Goal: Transaction & Acquisition: Purchase product/service

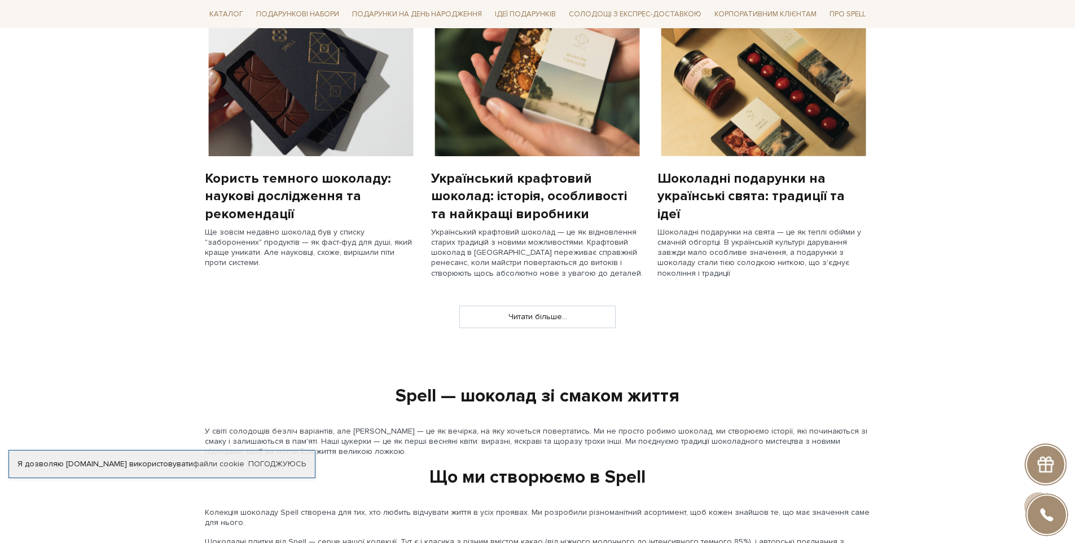
scroll to position [733, 0]
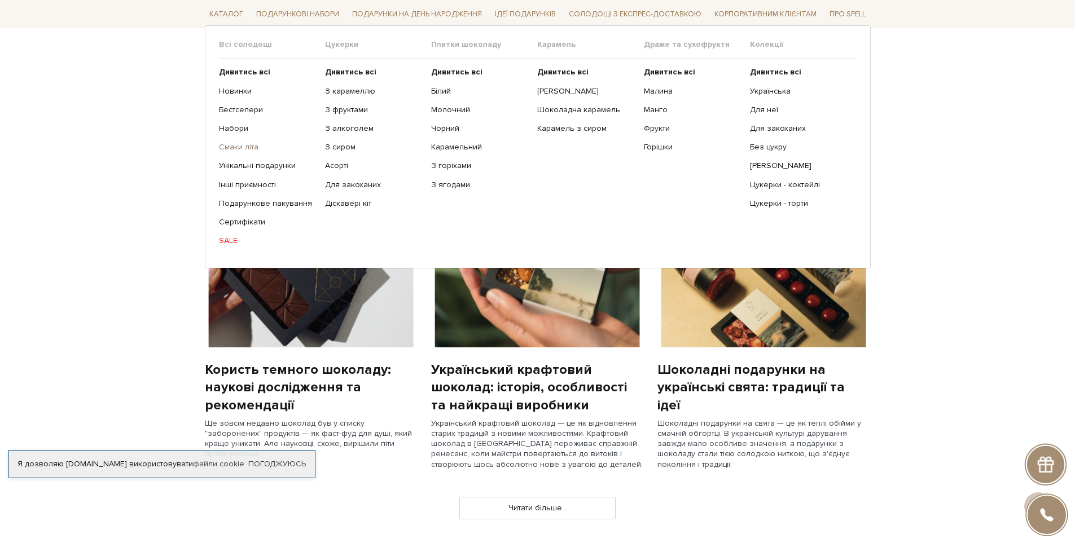
click at [239, 148] on link "Смаки літа" at bounding box center [268, 147] width 98 height 10
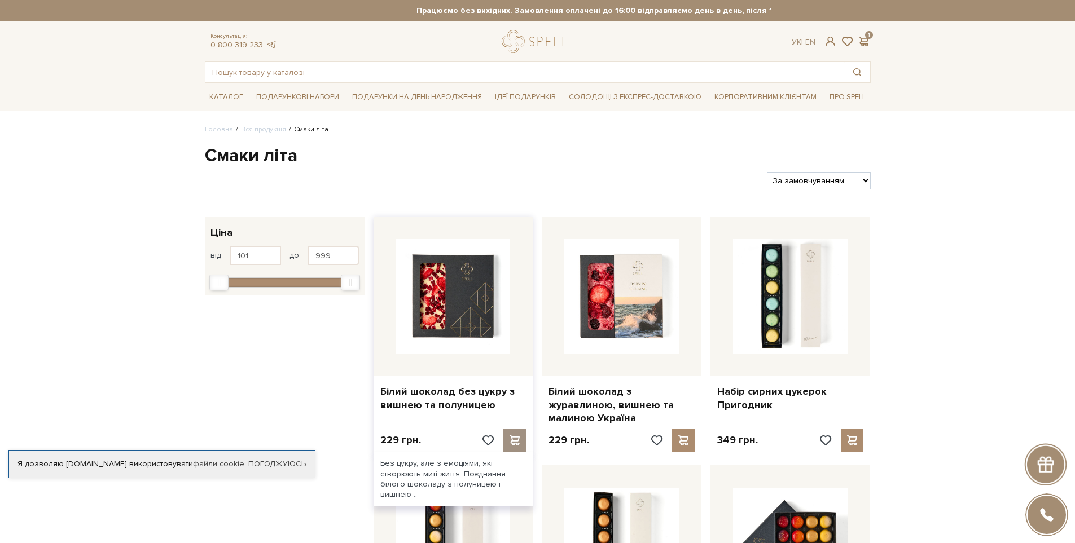
click at [514, 440] on span at bounding box center [515, 440] width 14 height 10
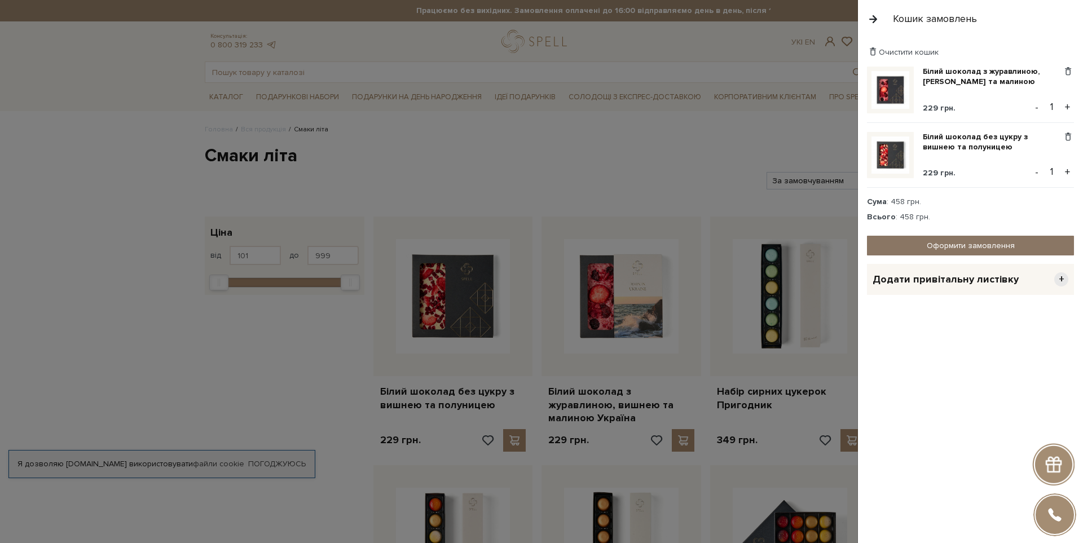
click at [957, 244] on link "Оформити замовлення" at bounding box center [970, 246] width 207 height 20
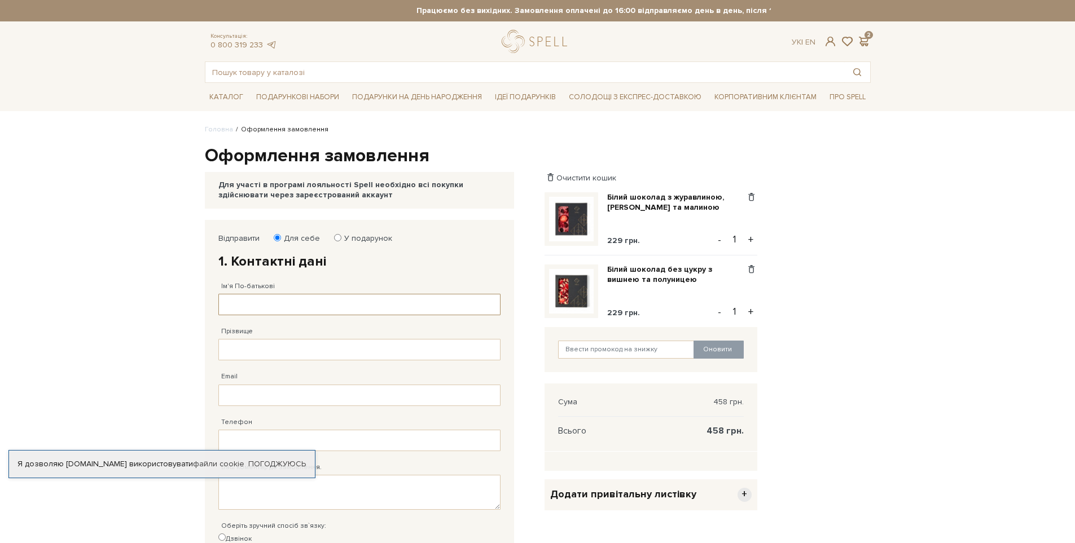
click at [238, 297] on input "Ім'я По-батькові" at bounding box center [359, 304] width 282 height 21
type input "[PERSON_NAME]"
click at [257, 352] on input "Прізвище" at bounding box center [359, 349] width 282 height 21
type input "[PERSON_NAME]"
click at [230, 398] on input "Email" at bounding box center [359, 395] width 282 height 21
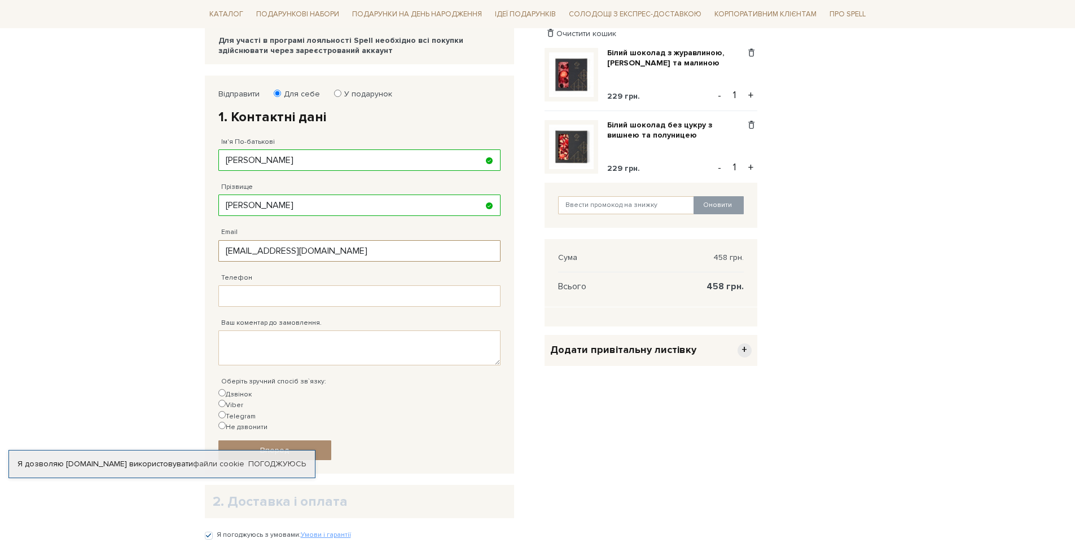
scroll to position [169, 0]
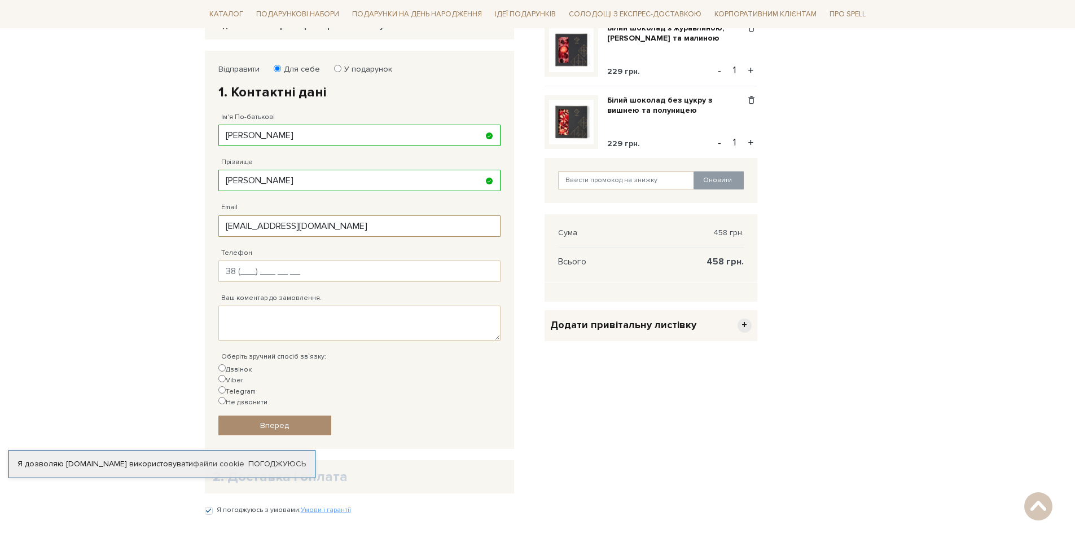
type input "[EMAIL_ADDRESS][DOMAIN_NAME]"
click at [248, 270] on input "Телефон" at bounding box center [359, 271] width 282 height 21
type input "[PHONE_NUMBER]"
click at [113, 324] on body "Подарункові набори SALE Корпоративним клієнтам Доставка і оплата Консультація: …" at bounding box center [537, 255] width 1075 height 849
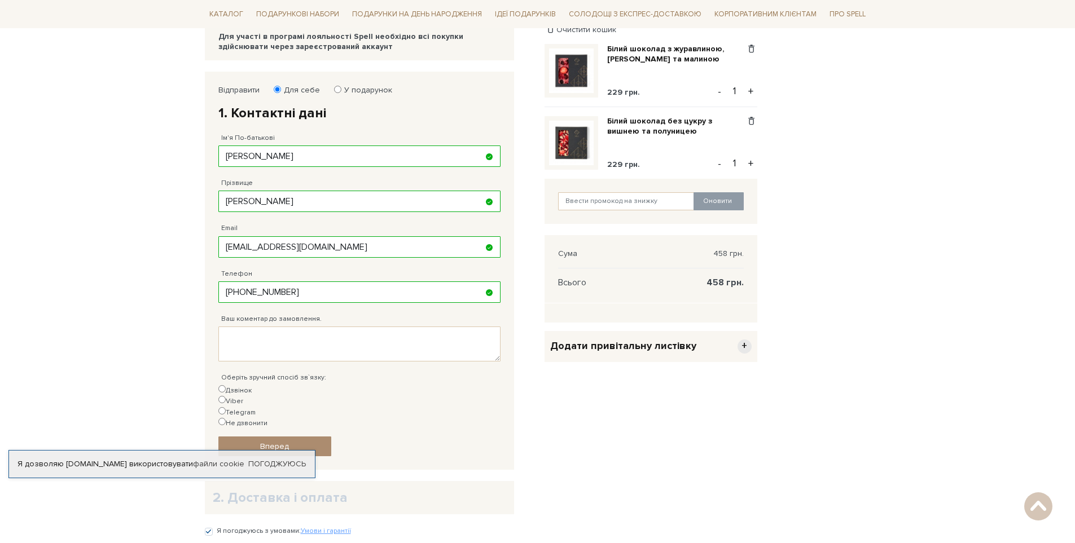
scroll to position [56, 0]
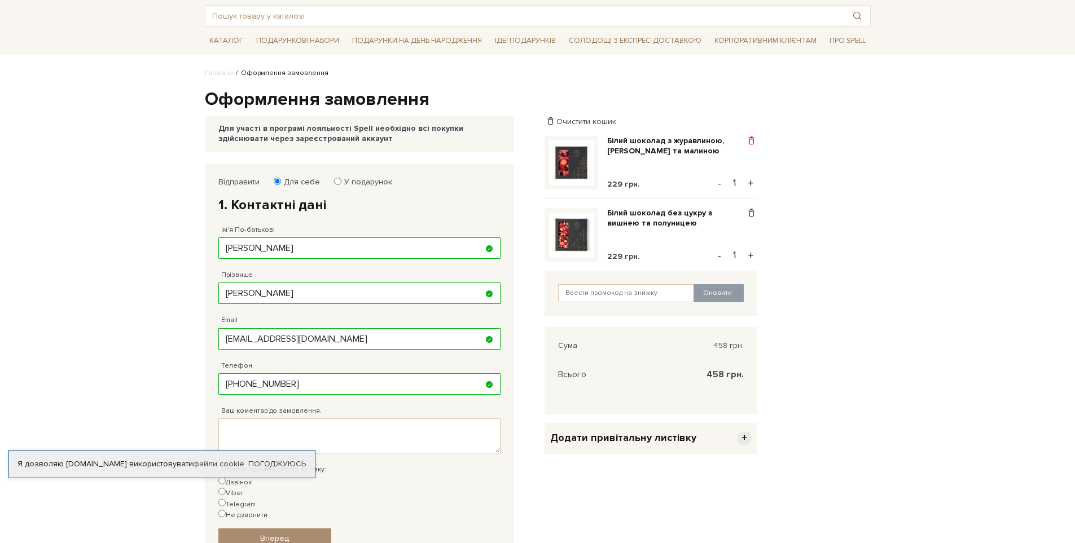
click at [754, 138] on span at bounding box center [751, 141] width 12 height 10
click at [709, 161] on link "Видалити" at bounding box center [711, 159] width 89 height 15
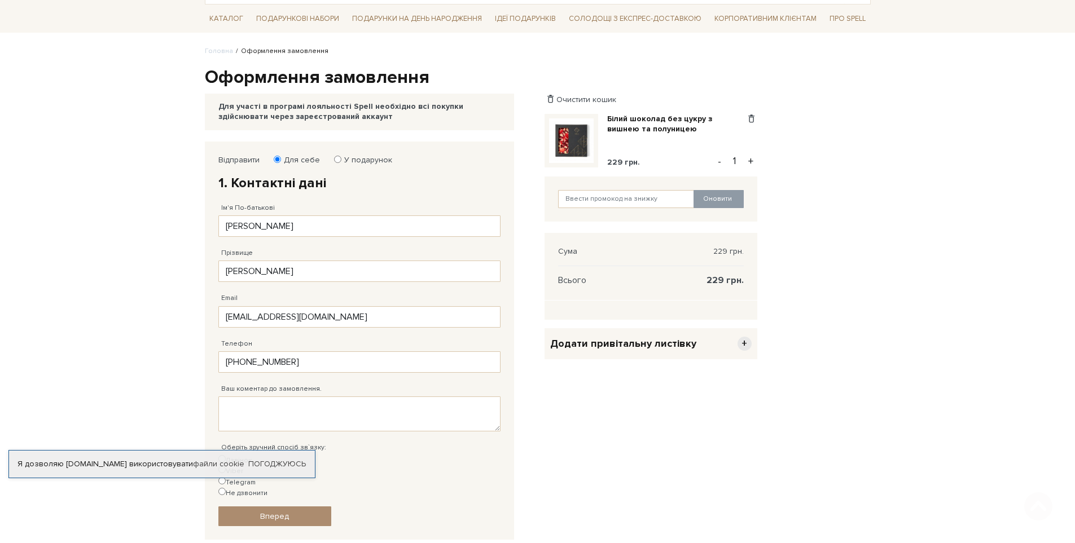
scroll to position [217, 0]
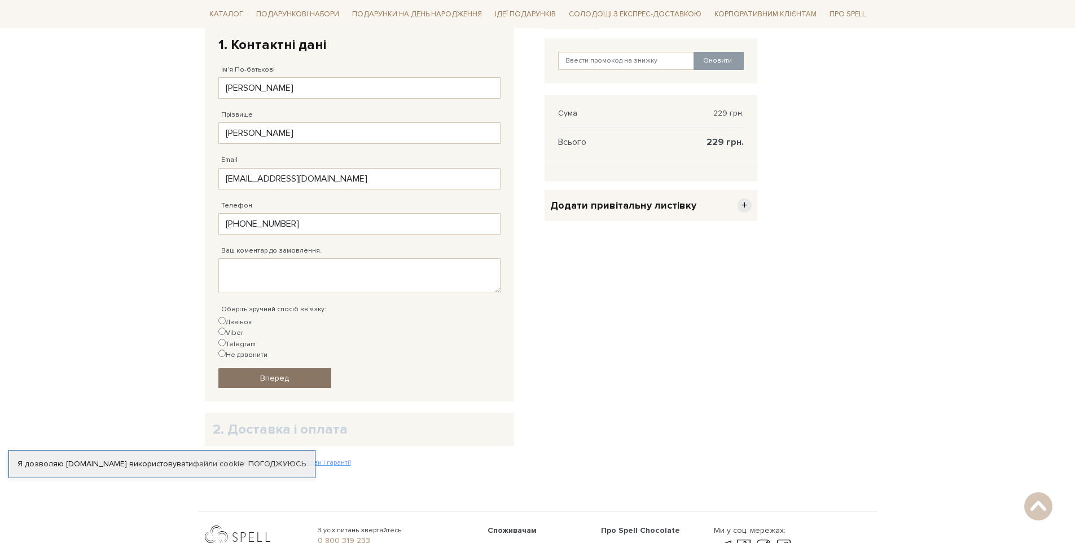
click at [267, 373] on span "Вперед" at bounding box center [274, 378] width 29 height 10
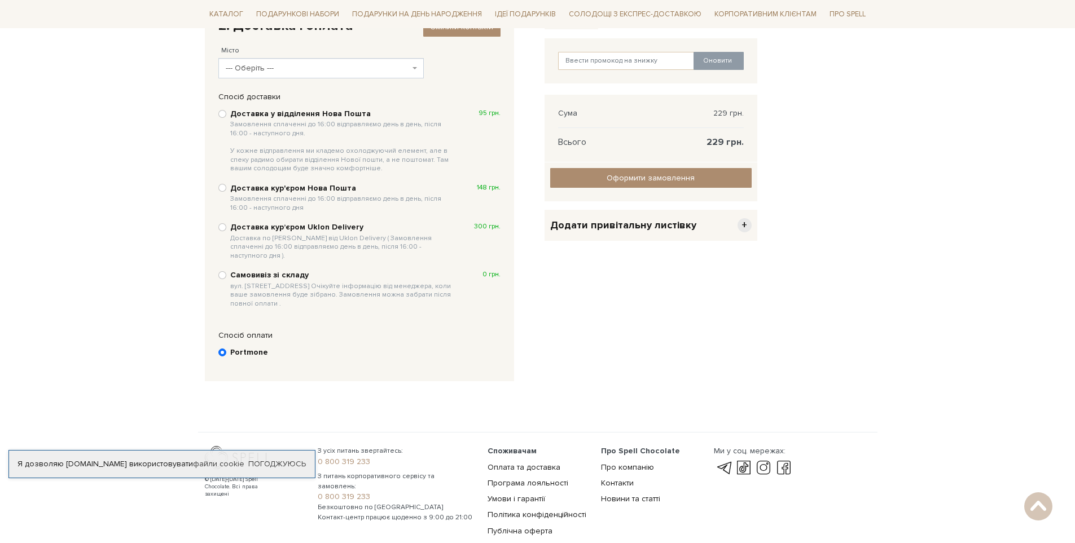
scroll to position [220, 0]
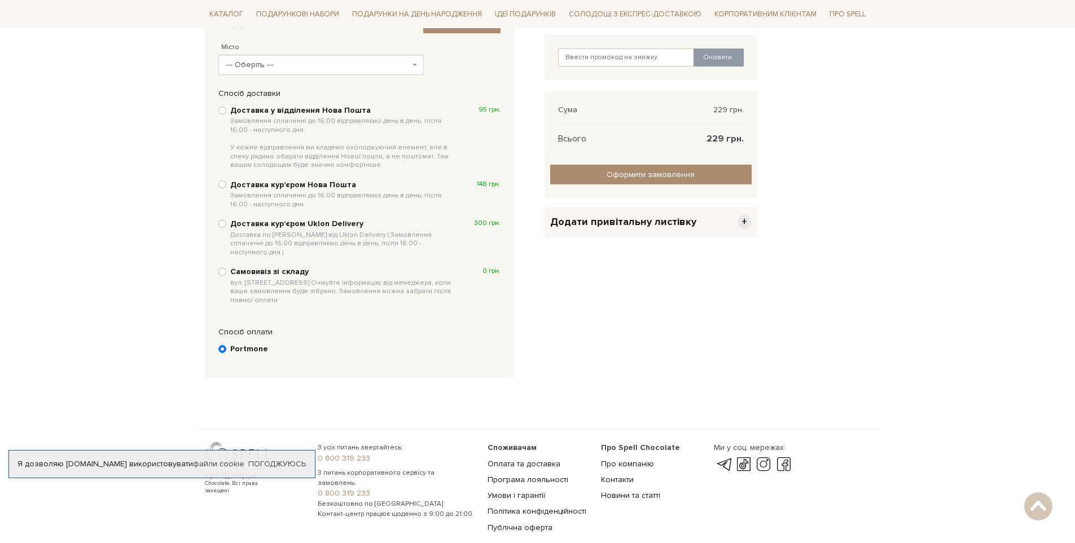
click at [250, 67] on span "--- Оберіть ---" at bounding box center [318, 64] width 184 height 11
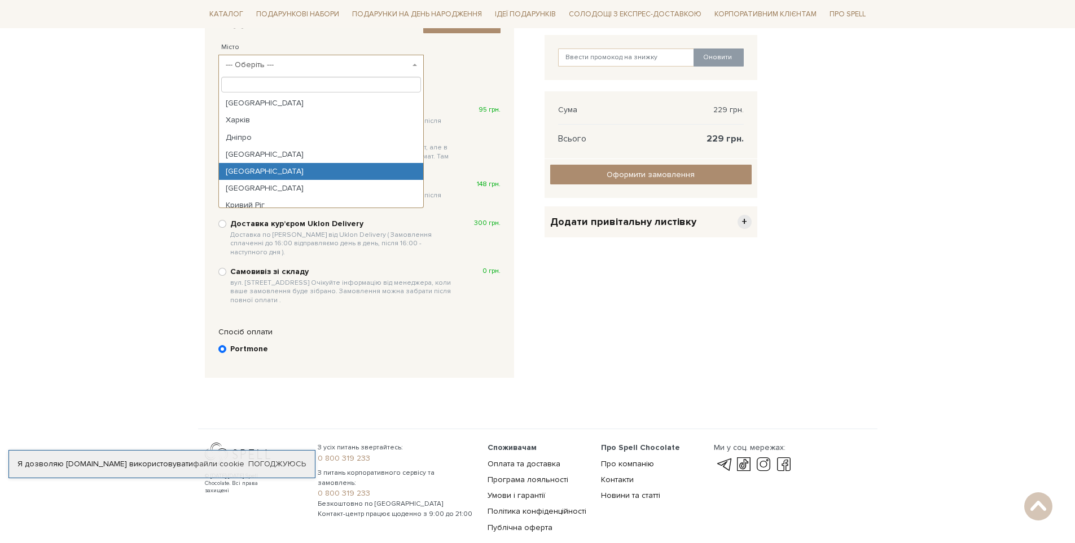
select select "[GEOGRAPHIC_DATA]"
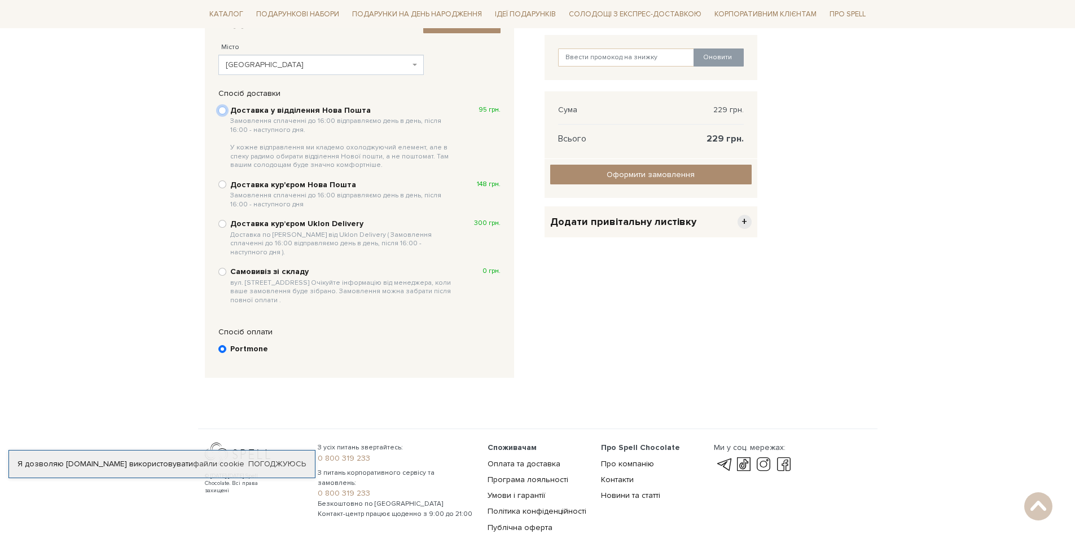
click at [222, 112] on input "Доставка у відділення Нова Пошта Замовлення сплаченні до 16:00 відправляємо ден…" at bounding box center [222, 111] width 8 height 8
radio input "true"
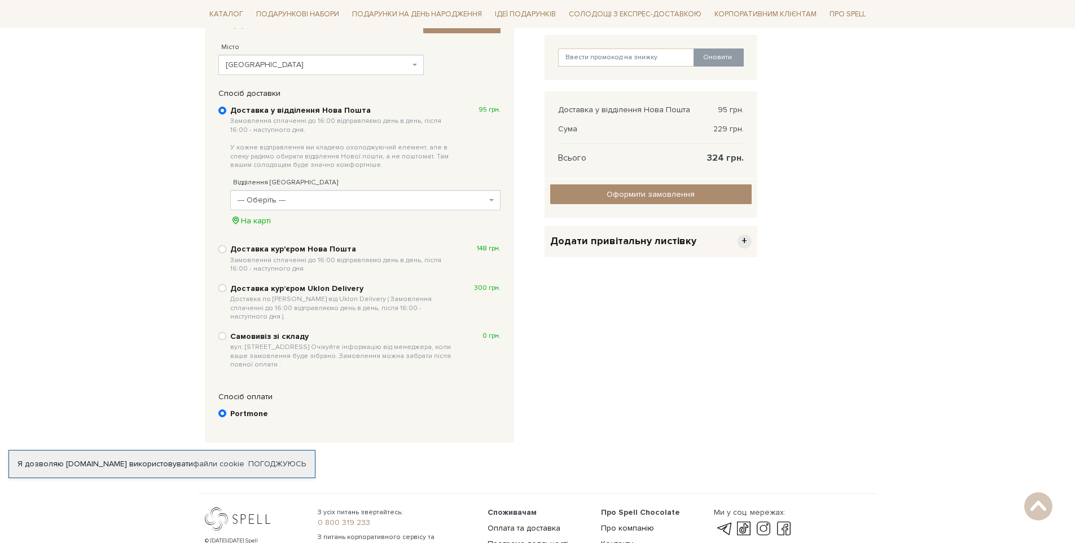
click at [268, 201] on span "--- Оберіть ---" at bounding box center [361, 200] width 249 height 11
